Goal: Download file/media

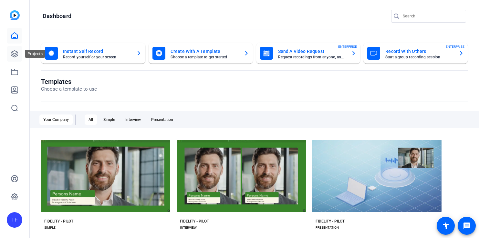
click at [13, 51] on icon at bounding box center [15, 54] width 8 height 8
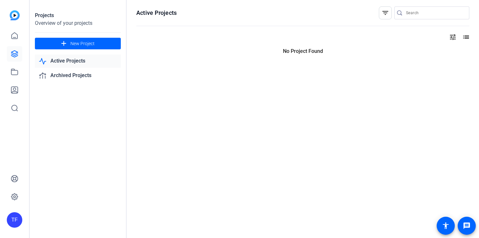
click at [10, 216] on div "TF" at bounding box center [14, 219] width 15 height 15
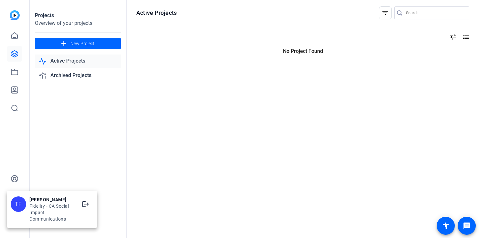
click at [102, 143] on div at bounding box center [239, 119] width 479 height 238
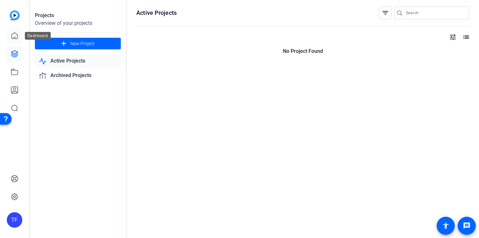
click at [13, 28] on link at bounding box center [14, 35] width 15 height 15
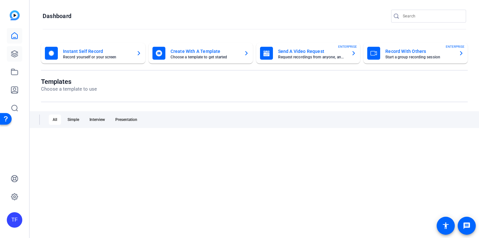
click at [11, 52] on icon at bounding box center [14, 54] width 6 height 6
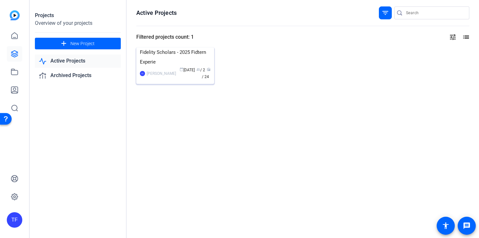
click at [184, 47] on img at bounding box center [175, 47] width 78 height 0
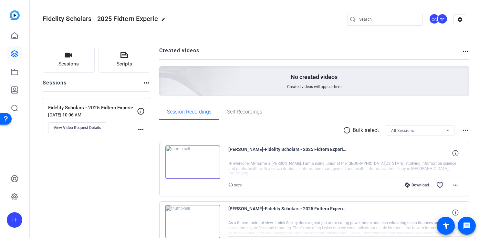
click at [343, 131] on mat-icon "radio_button_unchecked" at bounding box center [348, 131] width 10 height 8
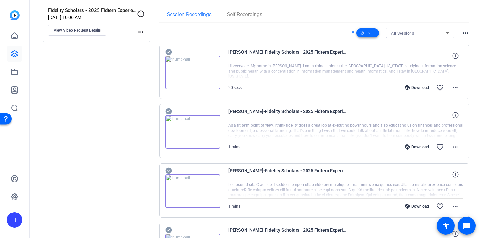
scroll to position [101, 0]
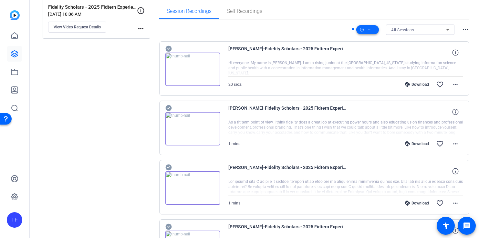
click at [363, 30] on span at bounding box center [367, 29] width 23 height 15
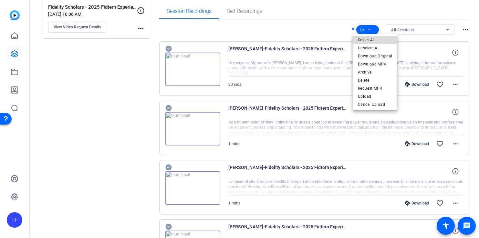
click at [369, 37] on span "Select All" at bounding box center [375, 40] width 34 height 8
click at [384, 63] on span "Download MP4" at bounding box center [375, 64] width 34 height 8
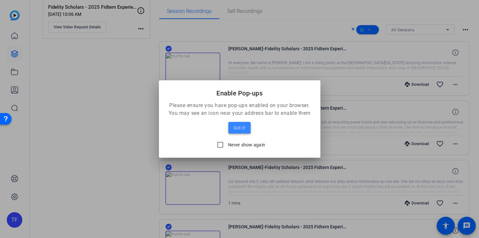
click at [241, 130] on span "Got it!" at bounding box center [239, 128] width 12 height 8
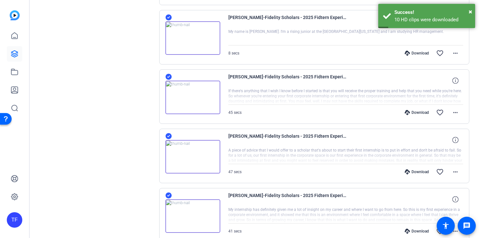
scroll to position [533, 0]
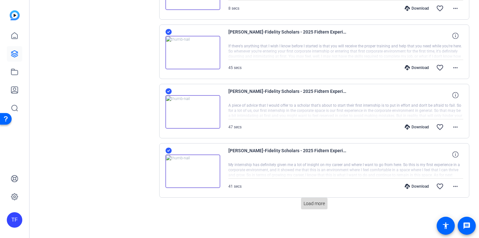
click at [311, 204] on span "Load more" at bounding box center [313, 203] width 21 height 7
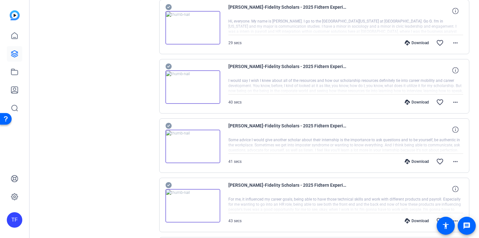
scroll to position [1127, 0]
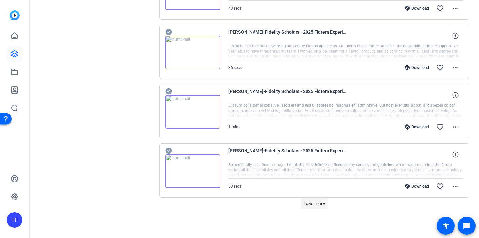
click at [310, 204] on span "Load more" at bounding box center [313, 203] width 21 height 7
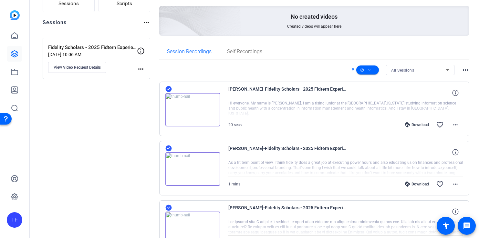
scroll to position [60, 0]
click at [446, 71] on icon at bounding box center [447, 70] width 3 height 2
click at [442, 95] on span "Fidelity Scholars - 2025 Fidtern Experience" at bounding box center [416, 93] width 58 height 8
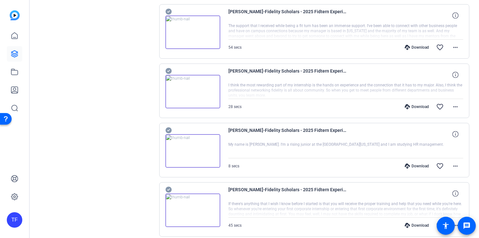
scroll to position [478, 0]
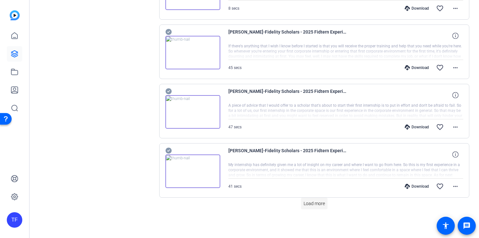
click at [305, 203] on span "Load more" at bounding box center [313, 203] width 21 height 7
click at [313, 205] on span "Load more" at bounding box center [313, 203] width 21 height 7
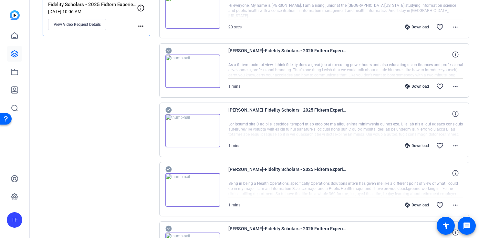
scroll to position [0, 0]
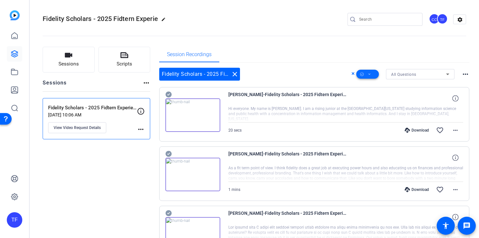
click at [368, 75] on icon at bounding box center [369, 74] width 3 height 8
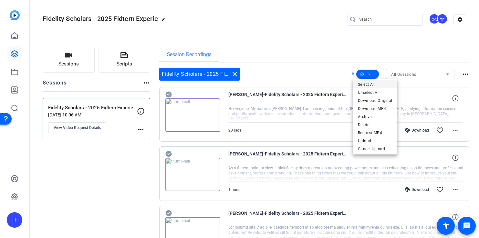
click at [369, 84] on span "Select All" at bounding box center [375, 85] width 34 height 8
click at [373, 106] on span "Download MP4" at bounding box center [375, 109] width 34 height 8
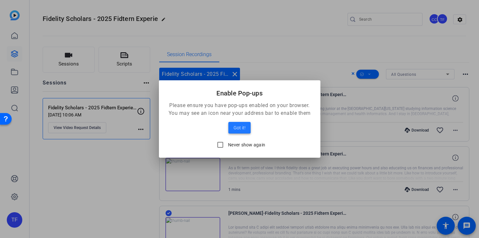
drag, startPoint x: 241, startPoint y: 129, endPoint x: 247, endPoint y: 129, distance: 5.8
click at [241, 129] on span "Got it!" at bounding box center [239, 128] width 12 height 8
